Goal: Transaction & Acquisition: Purchase product/service

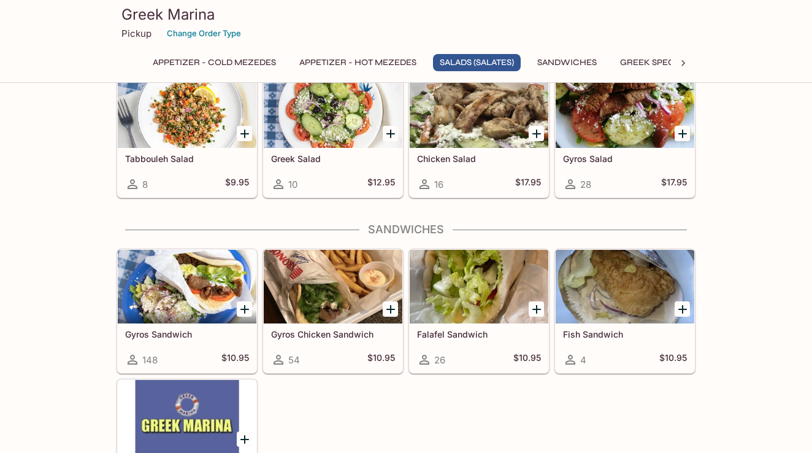
scroll to position [698, 0]
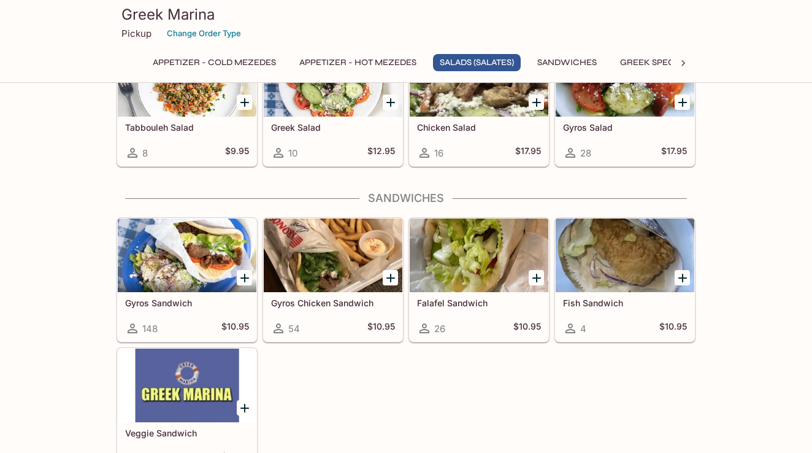
click at [197, 269] on div at bounding box center [187, 255] width 139 height 74
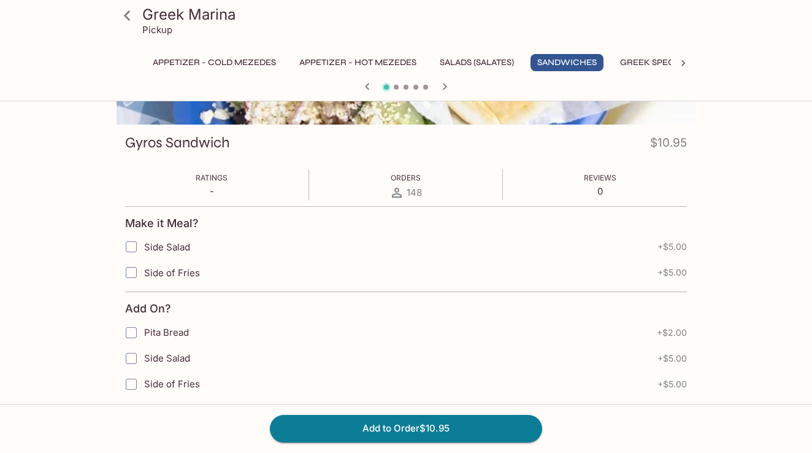
scroll to position [145, 0]
click at [131, 329] on input "Pita Bread" at bounding box center [131, 331] width 25 height 25
checkbox input "true"
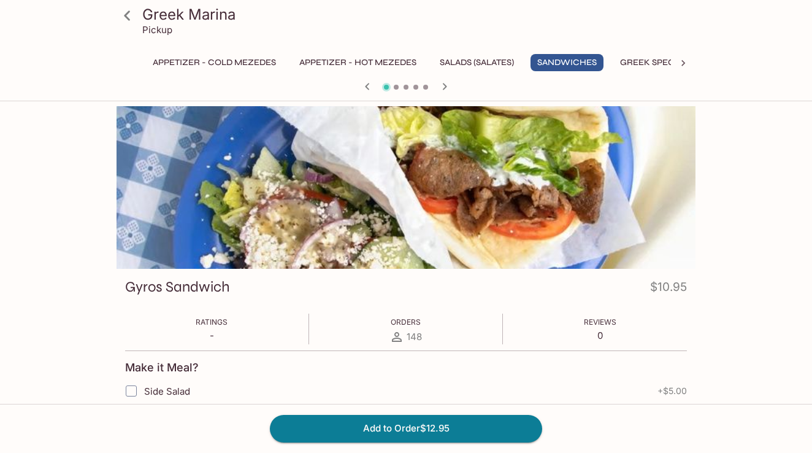
scroll to position [0, 0]
click at [403, 182] on div at bounding box center [406, 187] width 579 height 163
click at [651, 62] on button "Greek Specialties" at bounding box center [662, 62] width 98 height 17
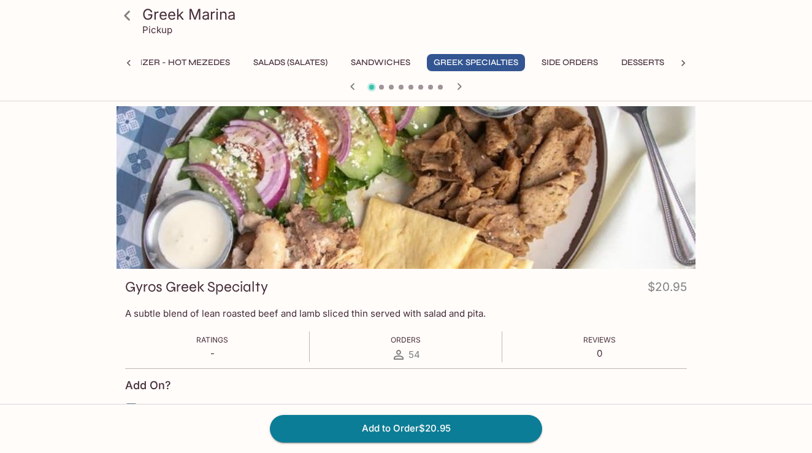
scroll to position [0, 196]
click at [695, 63] on div "Greek Marina Pickup Appetizer - Cold Mezedes Appetizer - Hot Mezedes Salads (Sa…" at bounding box center [406, 48] width 589 height 97
click at [558, 61] on button "Side Orders" at bounding box center [570, 62] width 70 height 17
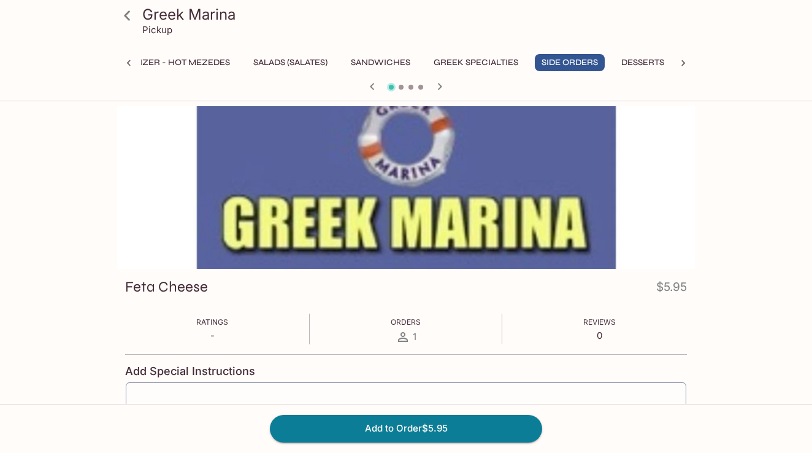
scroll to position [0, 0]
click at [383, 61] on button "Sandwiches" at bounding box center [380, 62] width 73 height 17
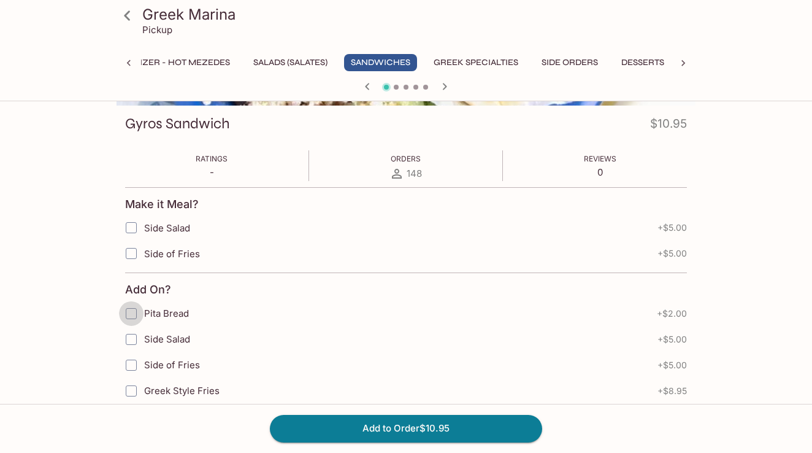
click at [133, 312] on input "Pita Bread" at bounding box center [131, 313] width 25 height 25
checkbox input "true"
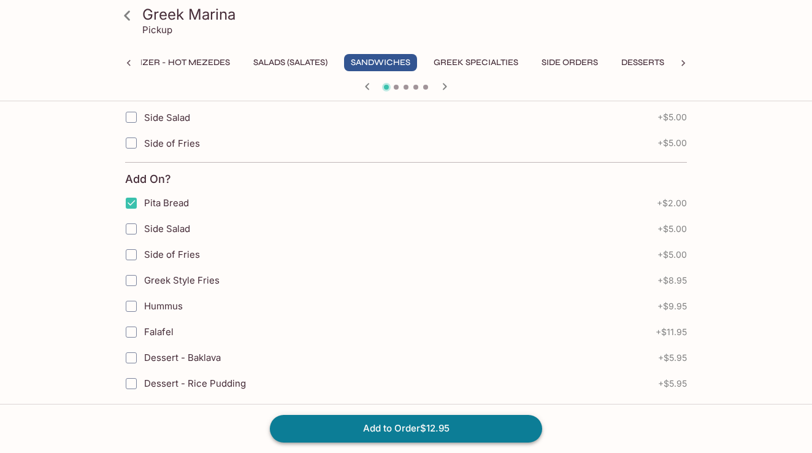
scroll to position [275, 0]
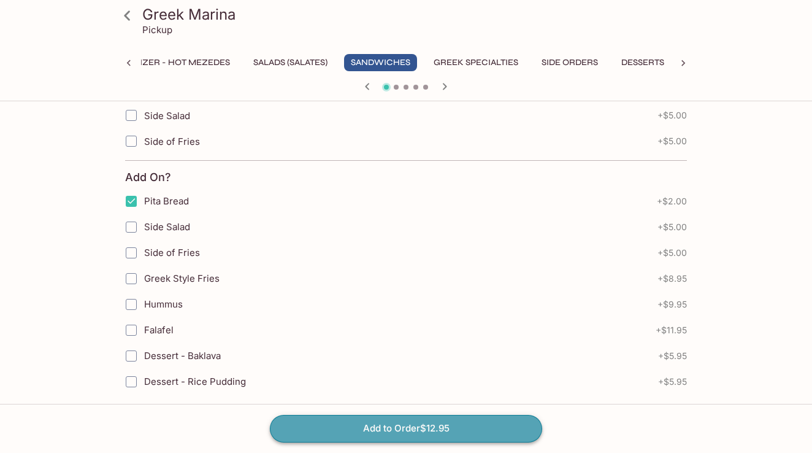
click at [398, 426] on button "Add to Order $12.95" at bounding box center [406, 428] width 272 height 27
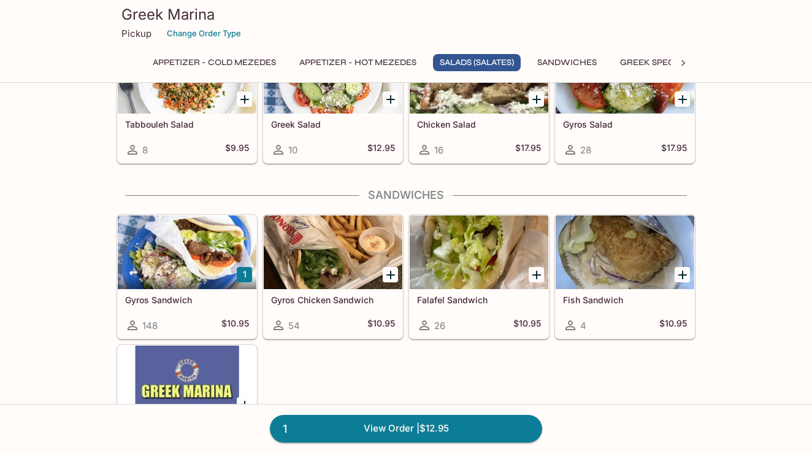
scroll to position [703, 0]
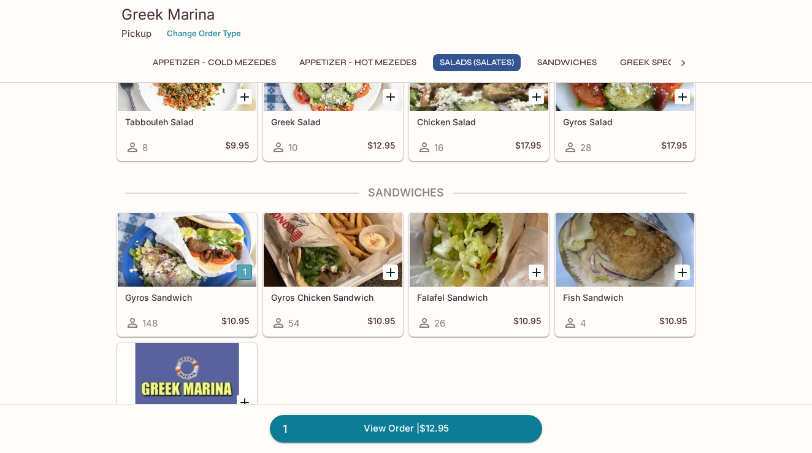
click at [244, 270] on button "1" at bounding box center [244, 271] width 15 height 15
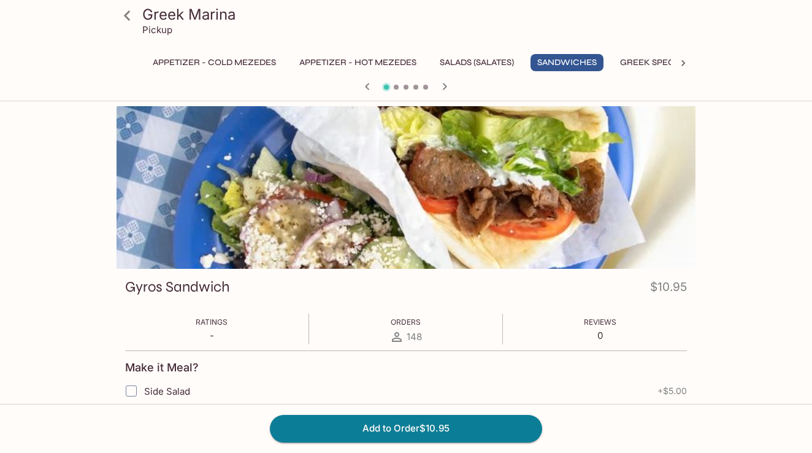
click at [127, 13] on icon at bounding box center [127, 15] width 6 height 10
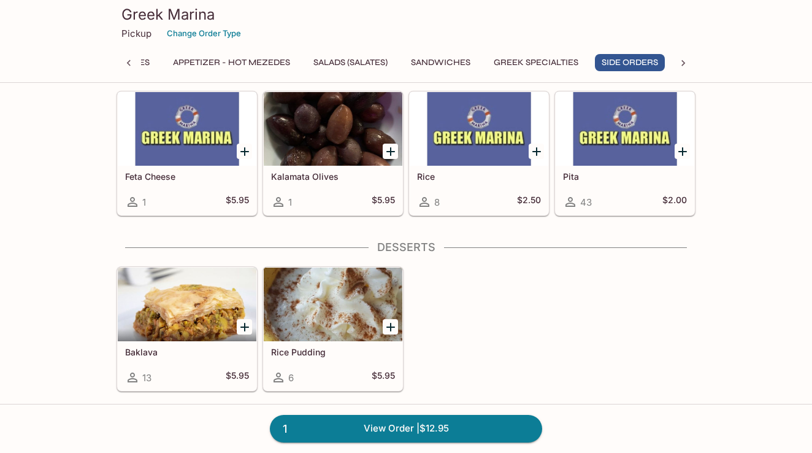
scroll to position [1699, 0]
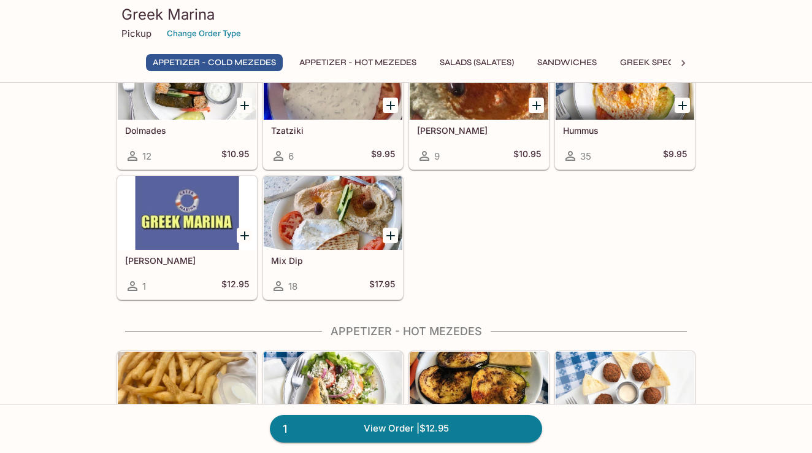
scroll to position [84, 0]
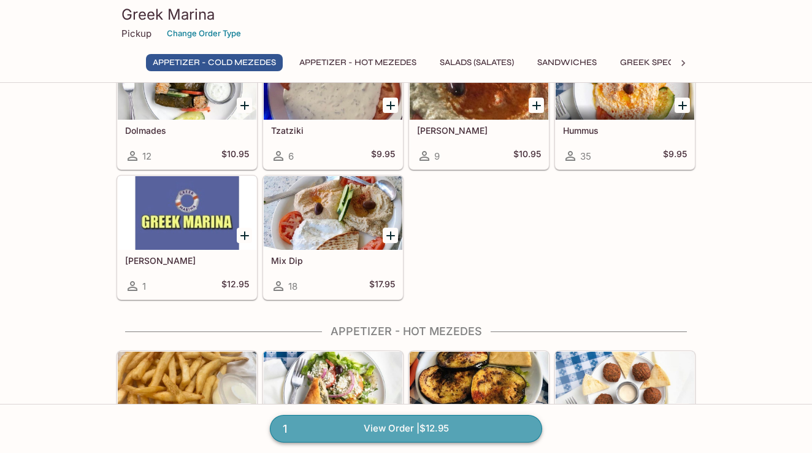
click at [388, 428] on link "1 View Order | $12.95" at bounding box center [406, 428] width 272 height 27
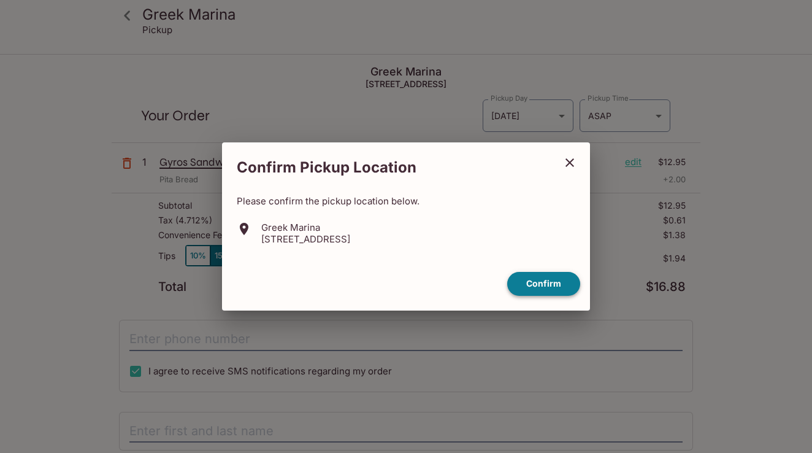
click at [544, 285] on button "Confirm" at bounding box center [543, 284] width 73 height 24
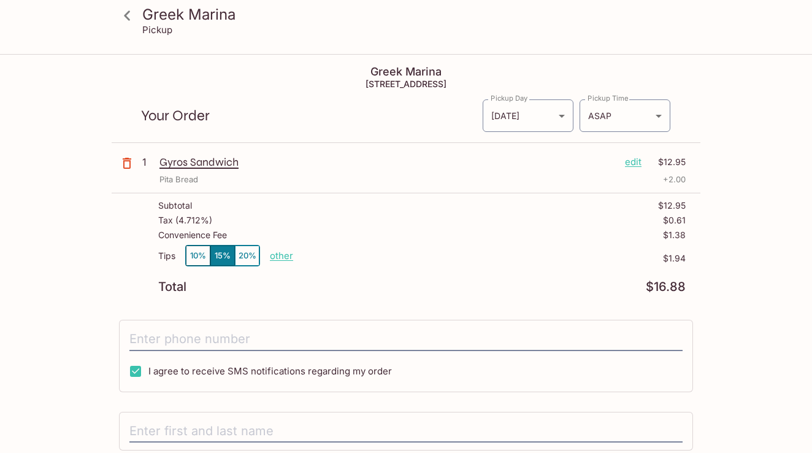
click at [127, 159] on icon "button" at bounding box center [127, 163] width 9 height 11
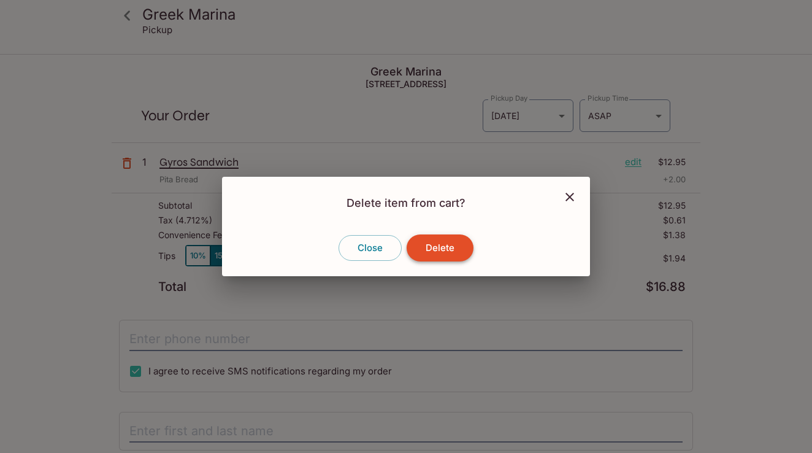
click at [432, 245] on button "Delete" at bounding box center [440, 247] width 67 height 27
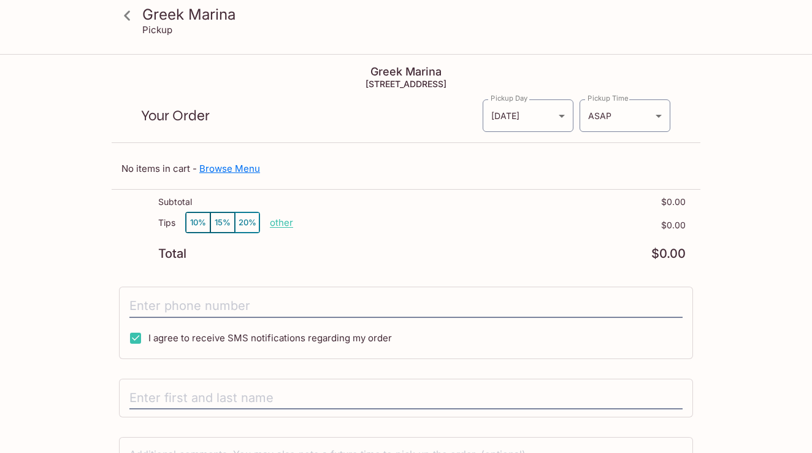
click at [217, 167] on link "Browse Menu" at bounding box center [229, 169] width 61 height 12
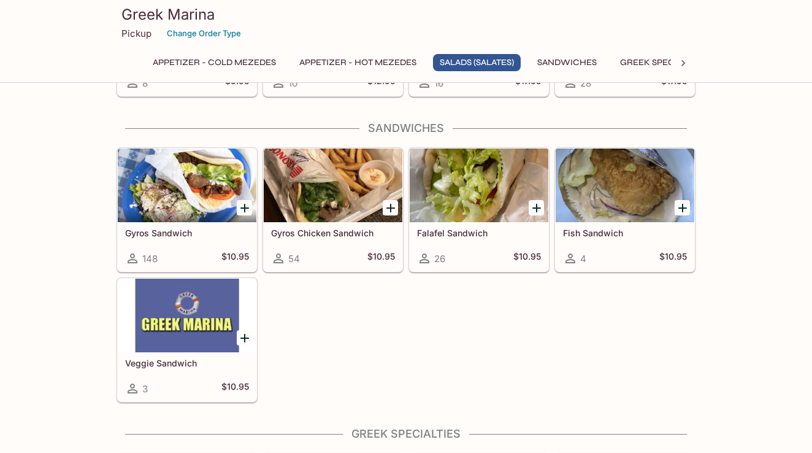
scroll to position [770, 0]
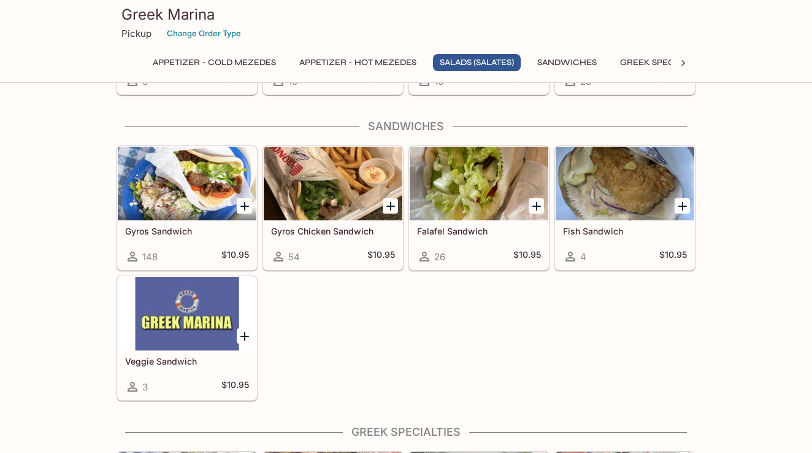
click at [242, 205] on icon "Add Gyros Sandwich" at bounding box center [244, 206] width 9 height 9
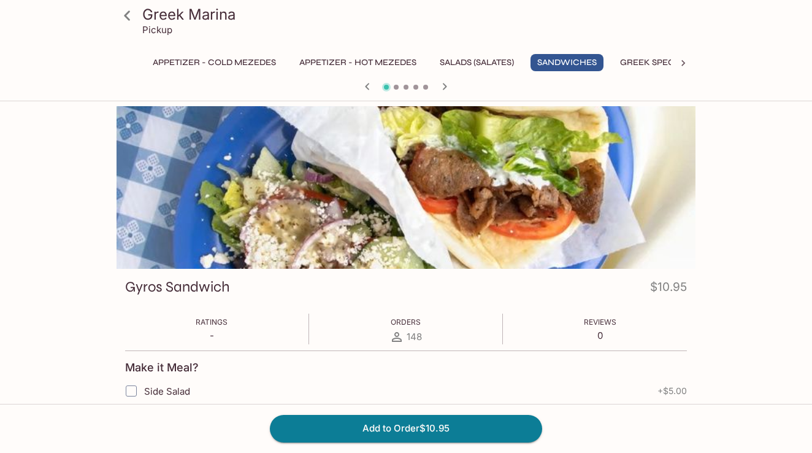
click at [126, 16] on icon at bounding box center [127, 15] width 6 height 10
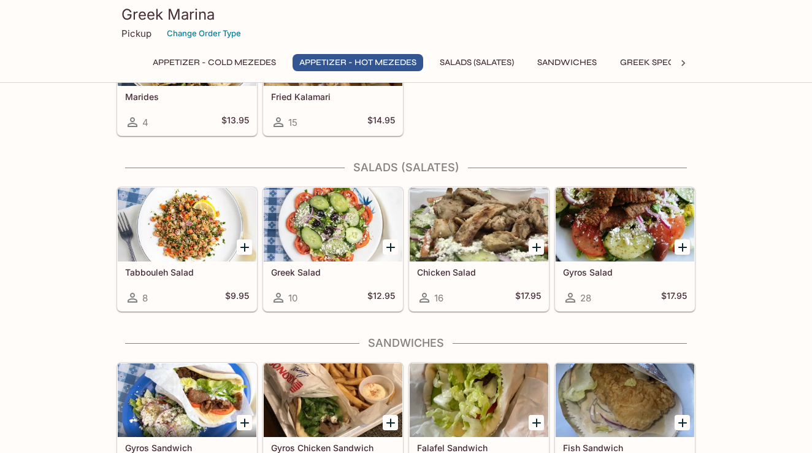
scroll to position [560, 0]
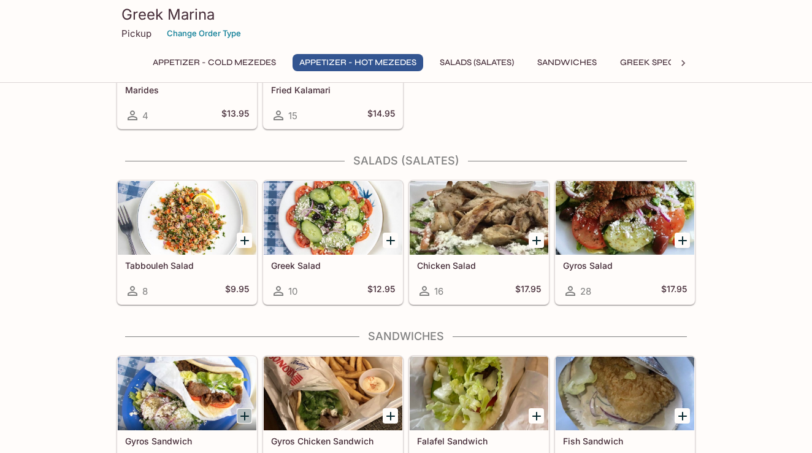
click at [245, 414] on icon "Add Gyros Sandwich" at bounding box center [244, 415] width 9 height 9
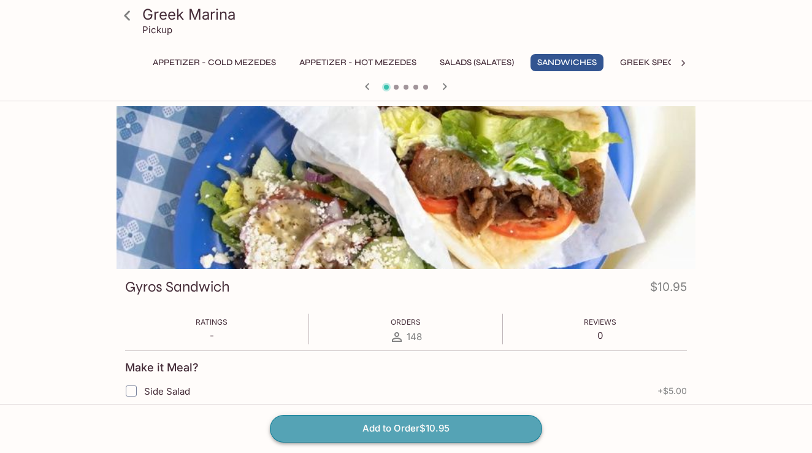
click at [402, 427] on button "Add to Order $10.95" at bounding box center [406, 428] width 272 height 27
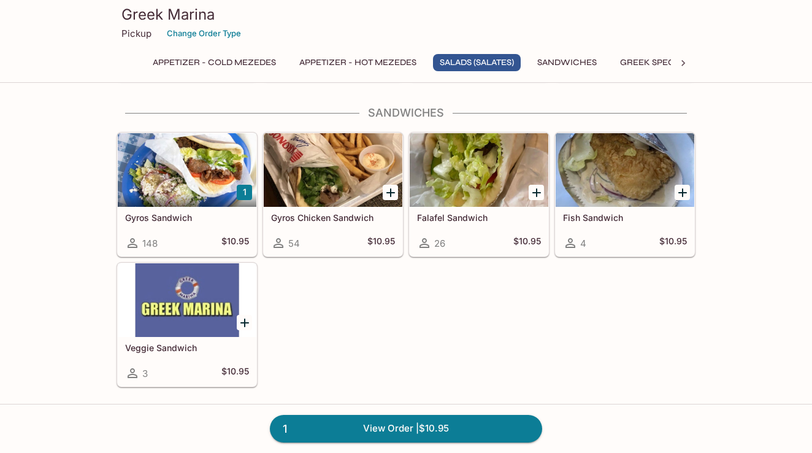
scroll to position [784, 0]
click at [203, 166] on div at bounding box center [187, 169] width 139 height 74
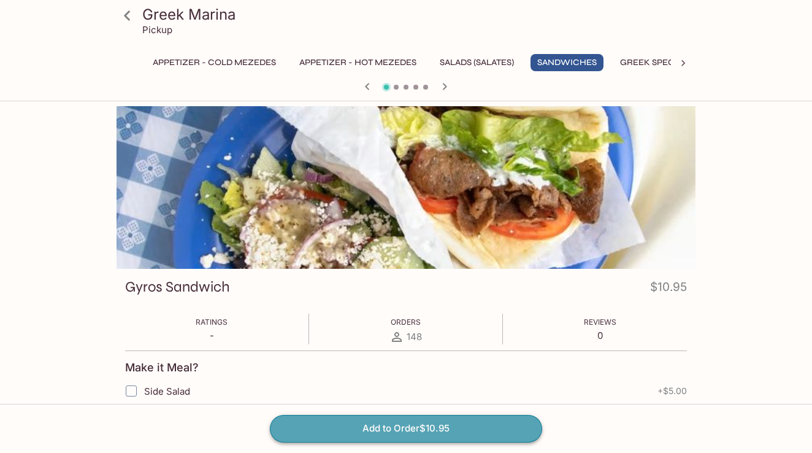
click at [386, 430] on button "Add to Order $10.95" at bounding box center [406, 428] width 272 height 27
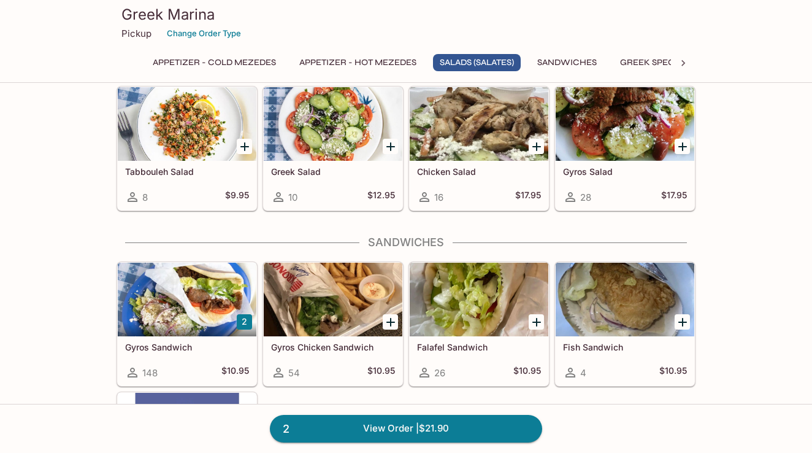
scroll to position [633, 0]
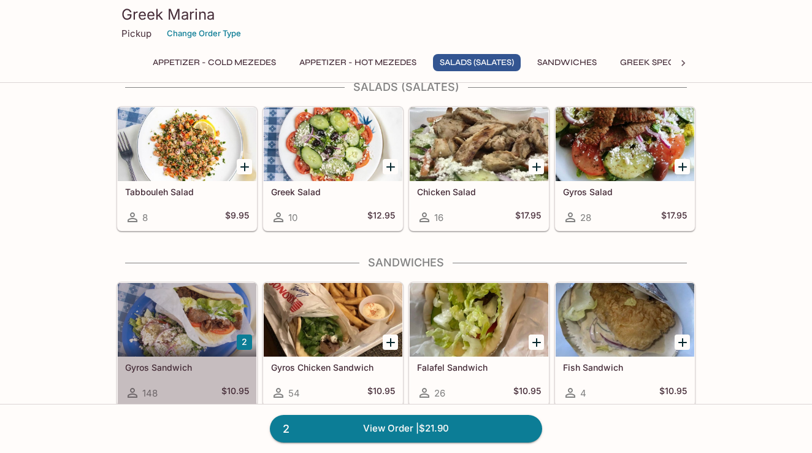
click at [199, 317] on div at bounding box center [187, 320] width 139 height 74
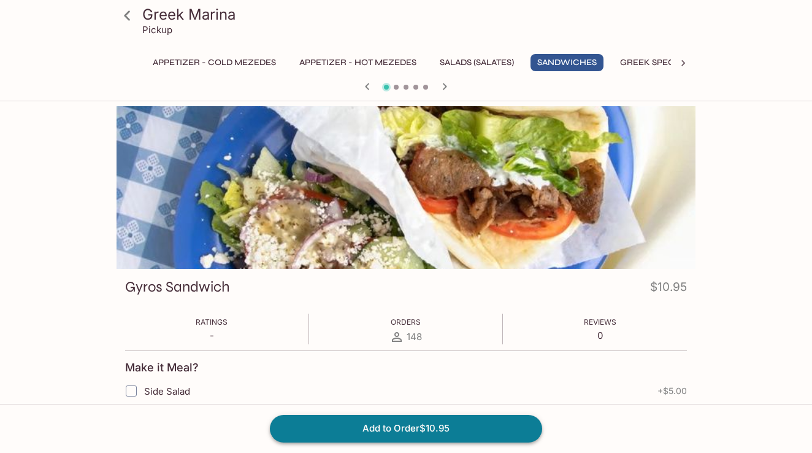
click at [405, 427] on button "Add to Order $10.95" at bounding box center [406, 428] width 272 height 27
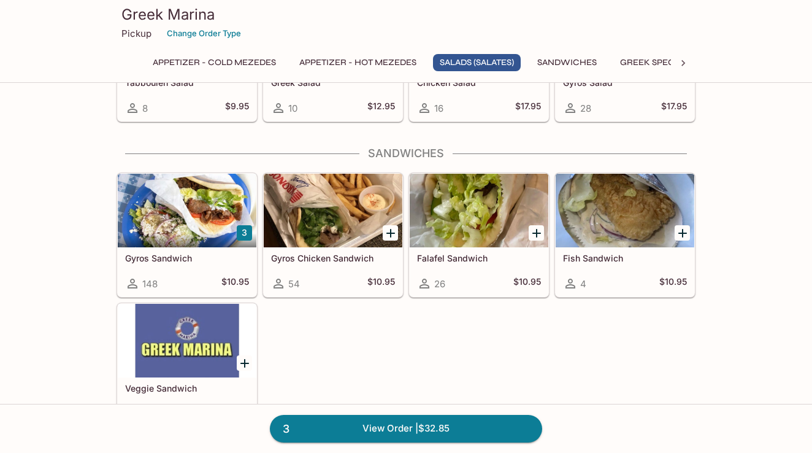
scroll to position [743, 0]
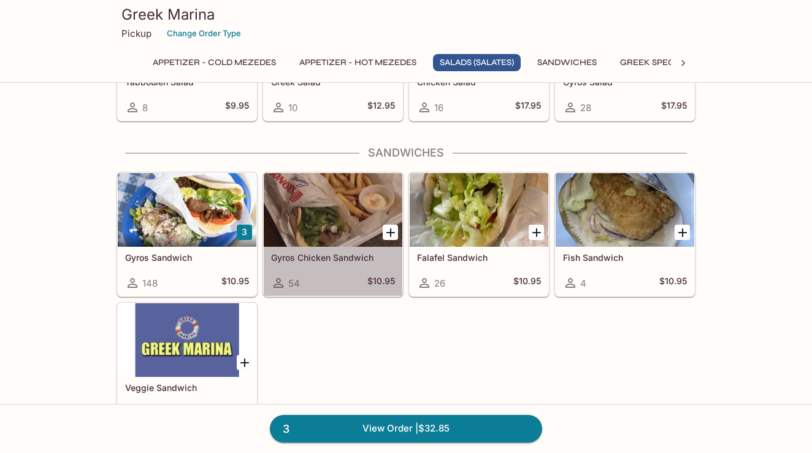
click at [341, 213] on div at bounding box center [333, 210] width 139 height 74
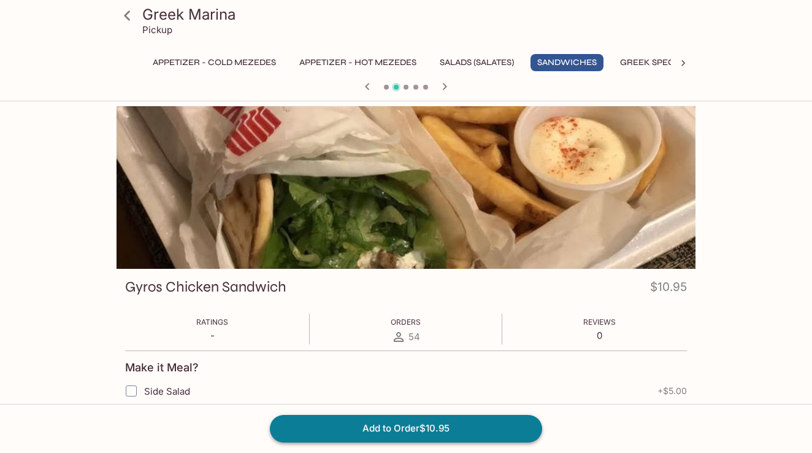
click at [374, 427] on button "Add to Order $10.95" at bounding box center [406, 428] width 272 height 27
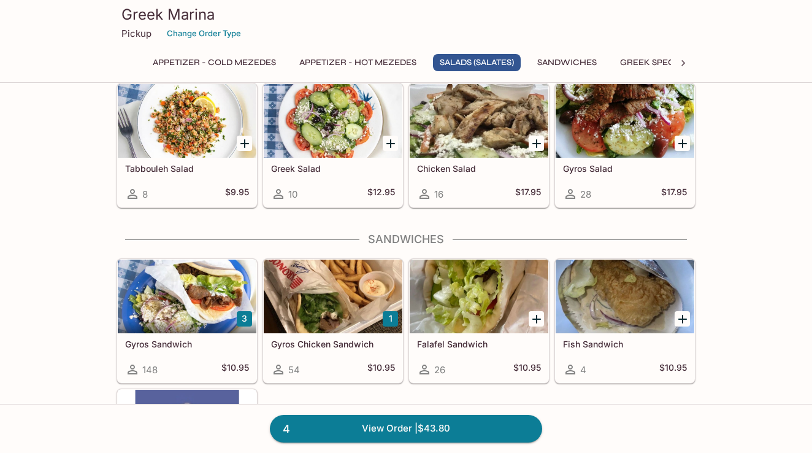
scroll to position [651, 0]
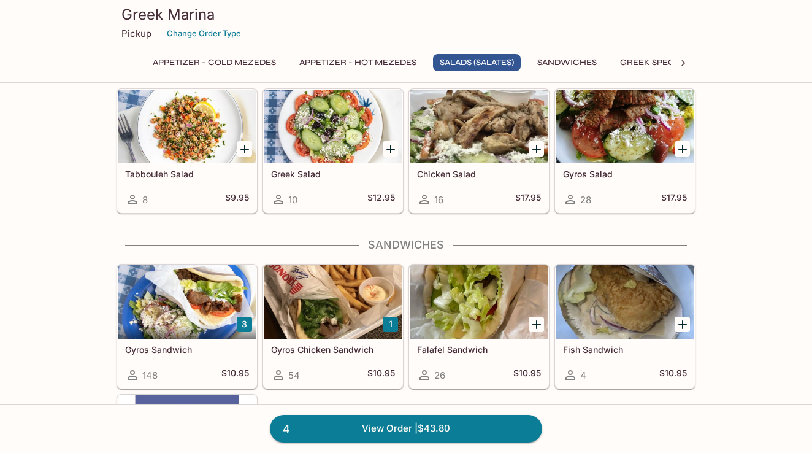
click at [656, 304] on div at bounding box center [625, 302] width 139 height 74
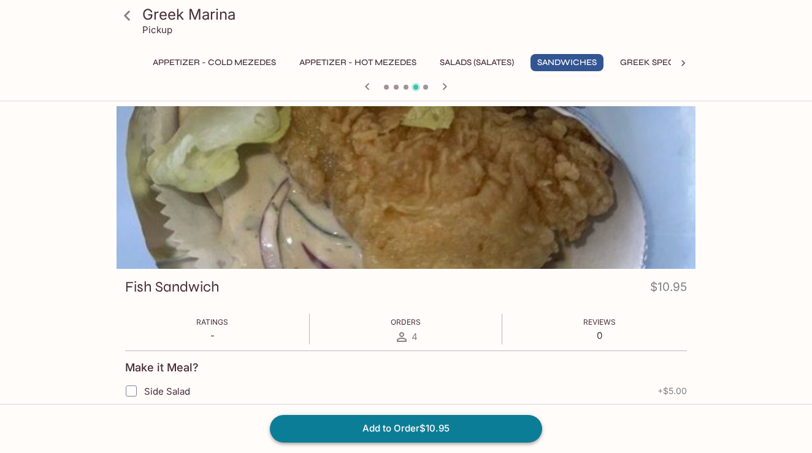
click at [399, 428] on button "Add to Order $10.95" at bounding box center [406, 428] width 272 height 27
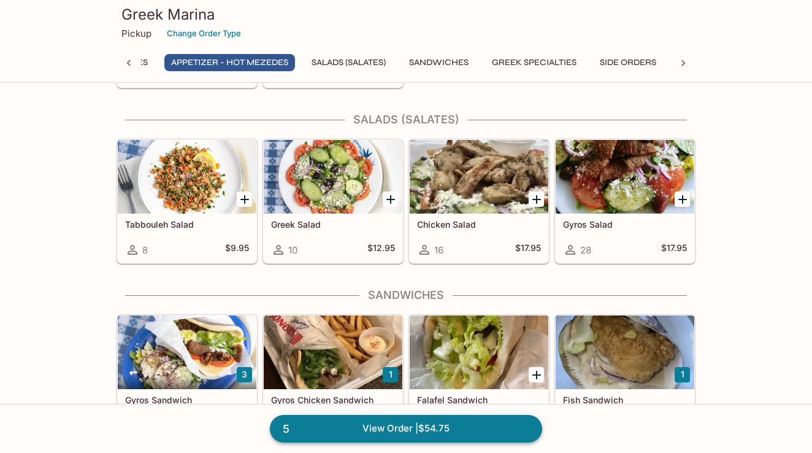
scroll to position [603, 0]
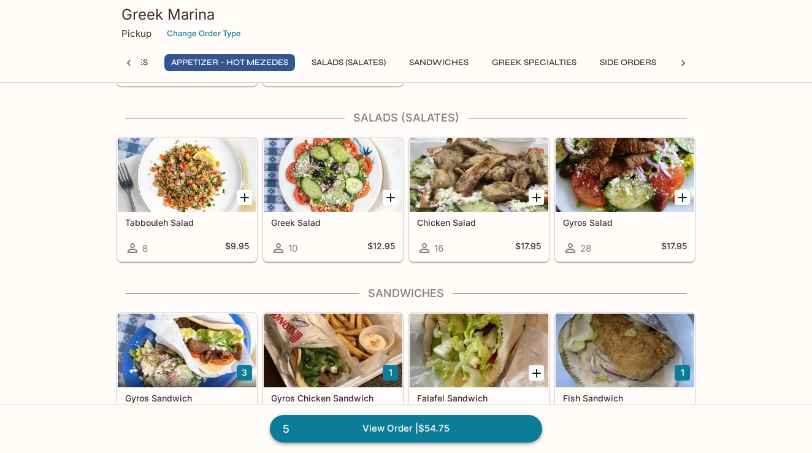
click at [385, 427] on link "5 View Order | $54.75" at bounding box center [406, 428] width 272 height 27
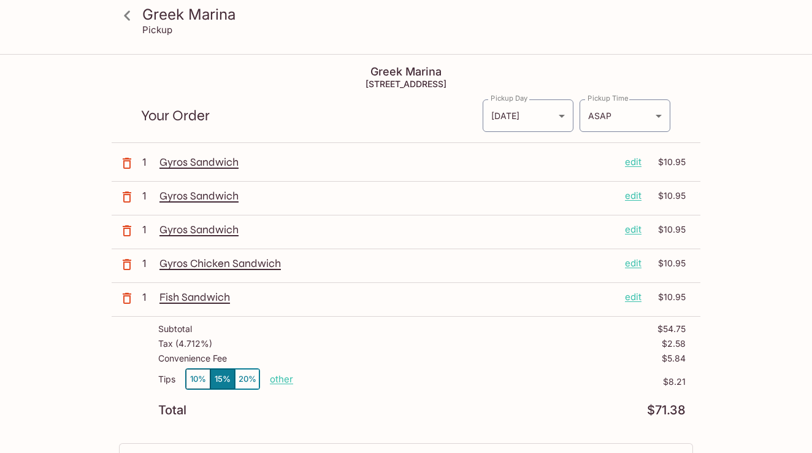
click at [195, 379] on button "10%" at bounding box center [198, 379] width 25 height 20
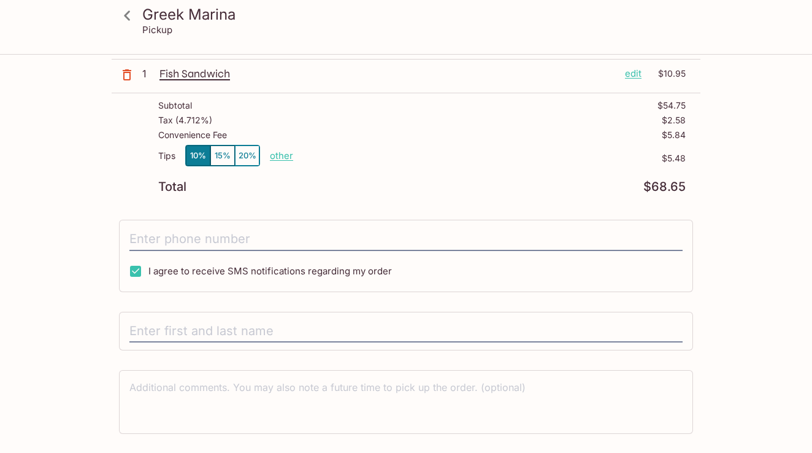
scroll to position [224, 0]
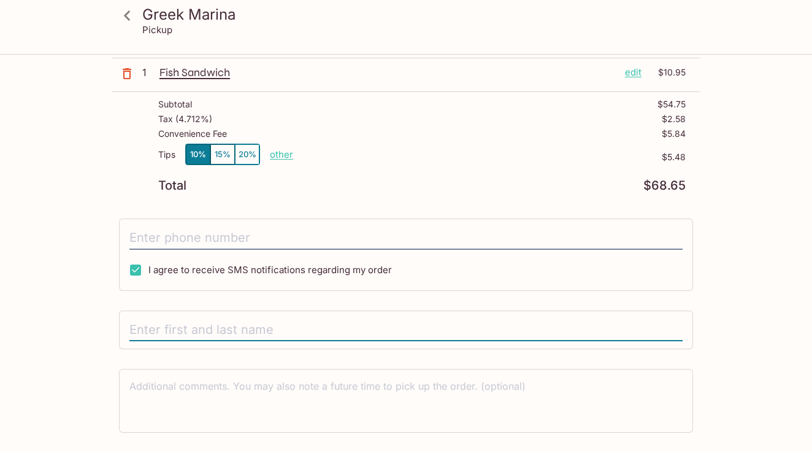
click at [329, 326] on input "text" at bounding box center [405, 329] width 553 height 23
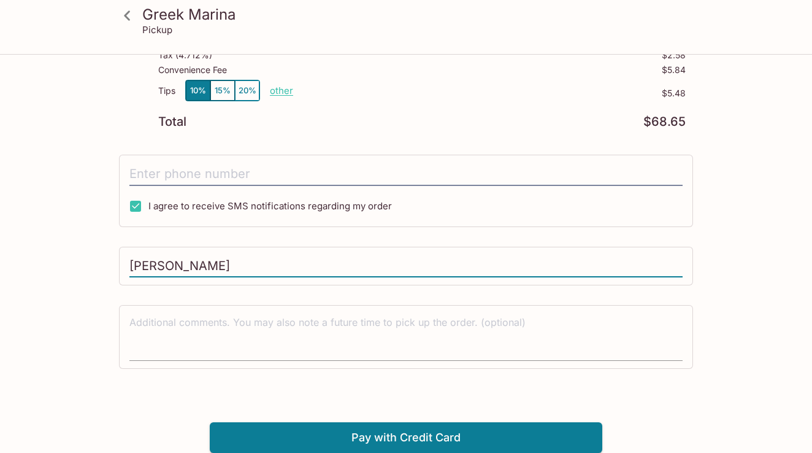
scroll to position [288, 0]
type input "leslie Hopf"
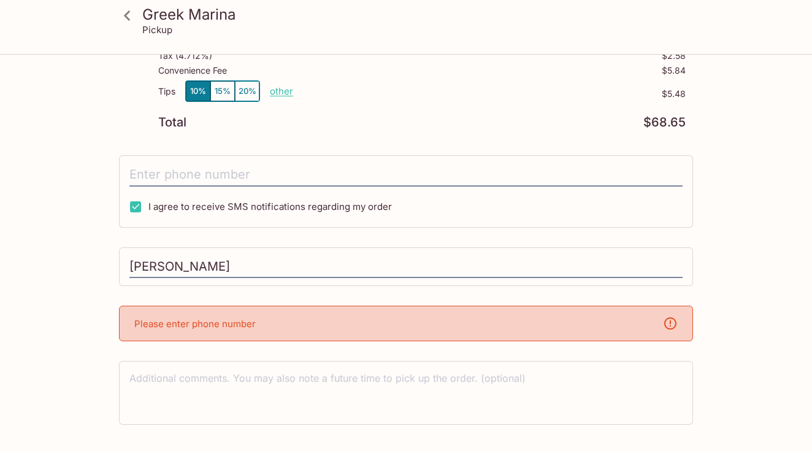
click at [369, 319] on div "Please enter phone number" at bounding box center [406, 323] width 574 height 36
click at [347, 321] on div "Please enter phone number" at bounding box center [406, 323] width 574 height 36
click at [625, 316] on div "Please enter phone number" at bounding box center [406, 323] width 574 height 36
click at [290, 324] on div "Please enter phone number" at bounding box center [406, 323] width 574 height 36
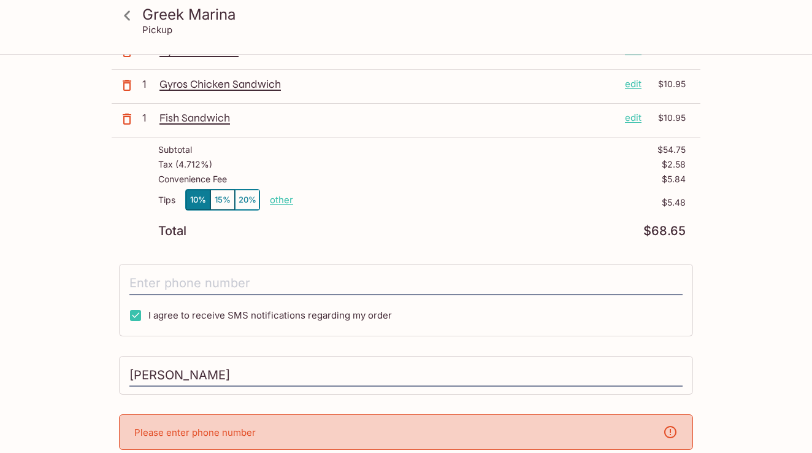
scroll to position [194, 0]
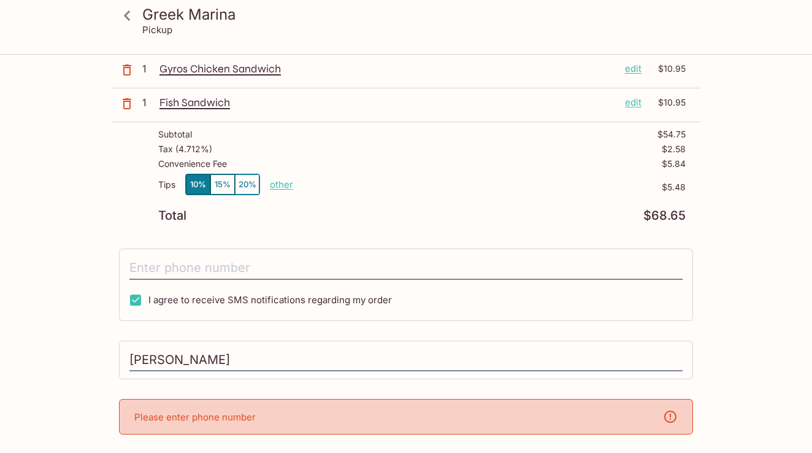
click at [196, 247] on div "Greek Marina 7192 Kalanianaʻole Hwy e126, Honolulu, HI 96825 Your Order Pickup …" at bounding box center [406, 231] width 589 height 741
click at [194, 259] on input "tel" at bounding box center [405, 267] width 553 height 23
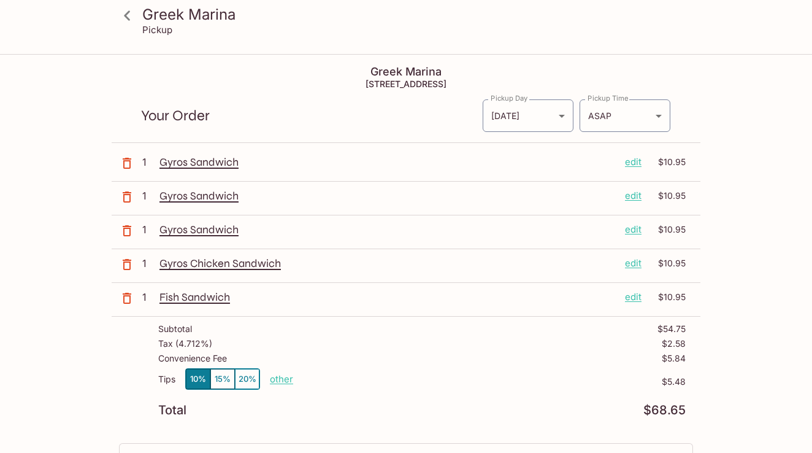
scroll to position [0, 0]
type input "(720) 266-7777"
click at [660, 115] on body "Greek Marina Pickup Greek Marina 7192 Kalanianaʻole Hwy e126, Honolulu, HI 9682…" at bounding box center [406, 281] width 812 height 453
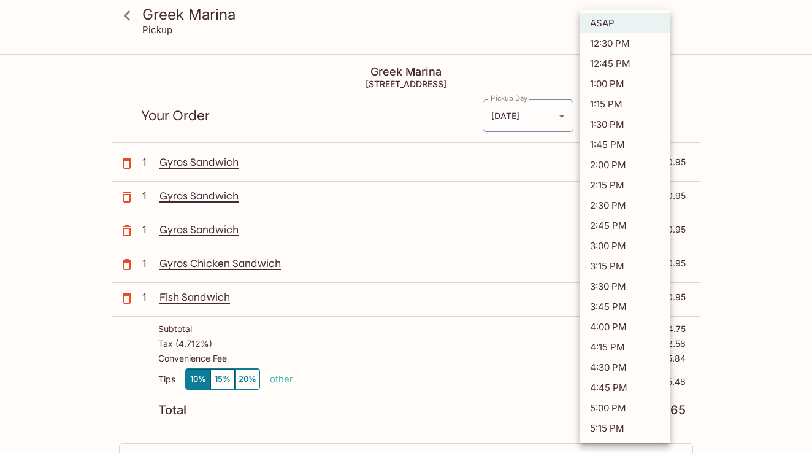
scroll to position [4, 0]
click at [599, 383] on li "4:45 PM" at bounding box center [624, 385] width 91 height 20
type input "2025-09-05T02:45:19.000000Z"
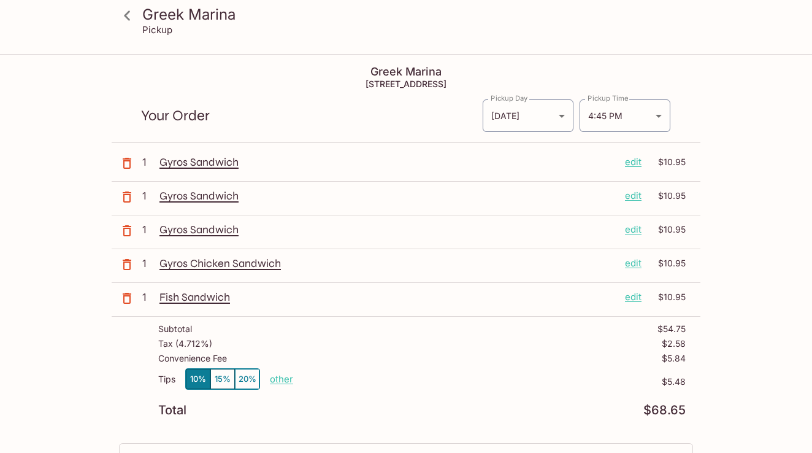
drag, startPoint x: 599, startPoint y: 383, endPoint x: 599, endPoint y: 356, distance: 27.6
click at [599, 363] on div "Subtotal $54.75 Tax ( 4.712% ) $2.58 Convenience Fee $5.84 Tips 10% 15% 20% oth…" at bounding box center [406, 369] width 589 height 107
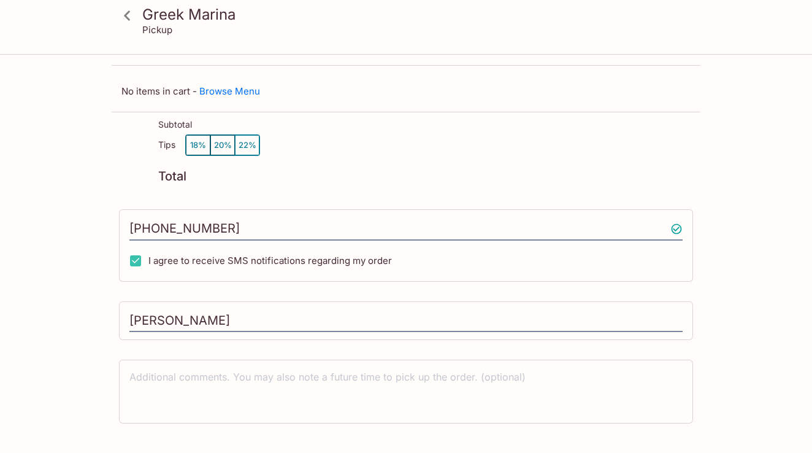
scroll to position [55, 0]
